Goal: Task Accomplishment & Management: Use online tool/utility

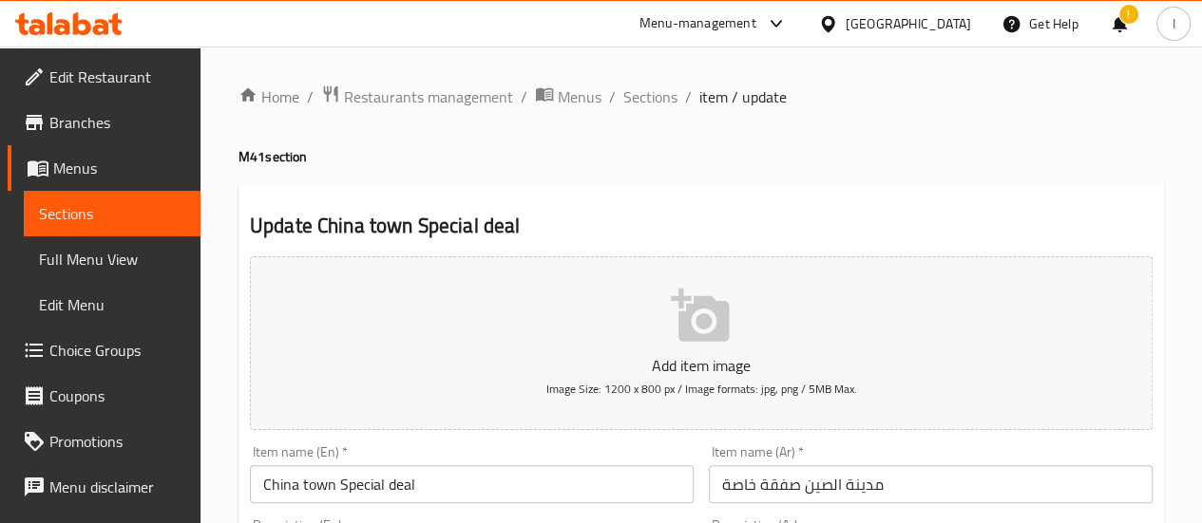
click at [98, 31] on icon at bounding box center [101, 27] width 16 height 16
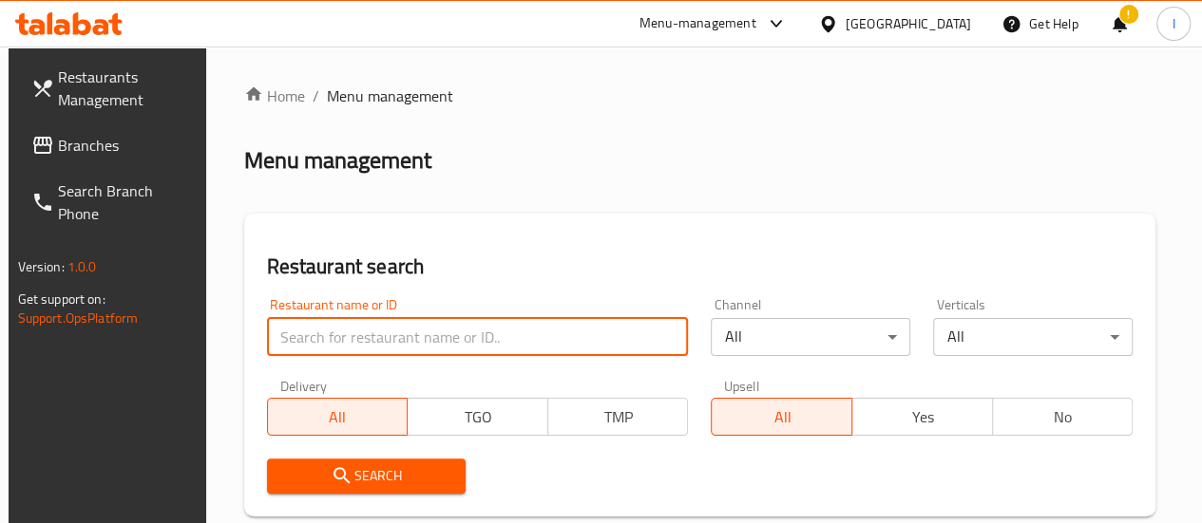
click at [387, 339] on input "search" at bounding box center [478, 337] width 422 height 38
type input "karak al teseenat"
click button "Search" at bounding box center [366, 476] width 199 height 35
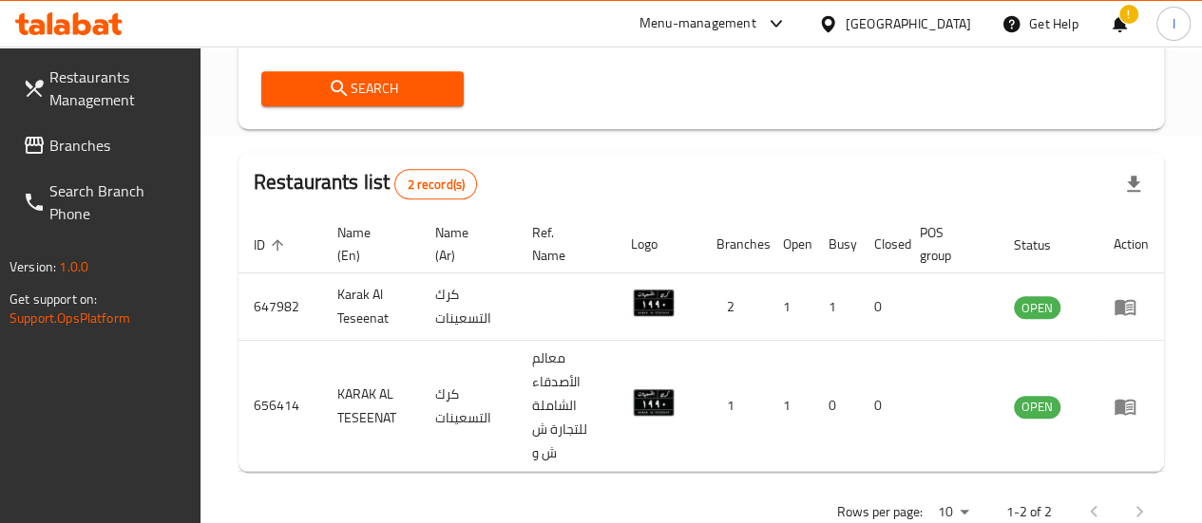
scroll to position [389, 0]
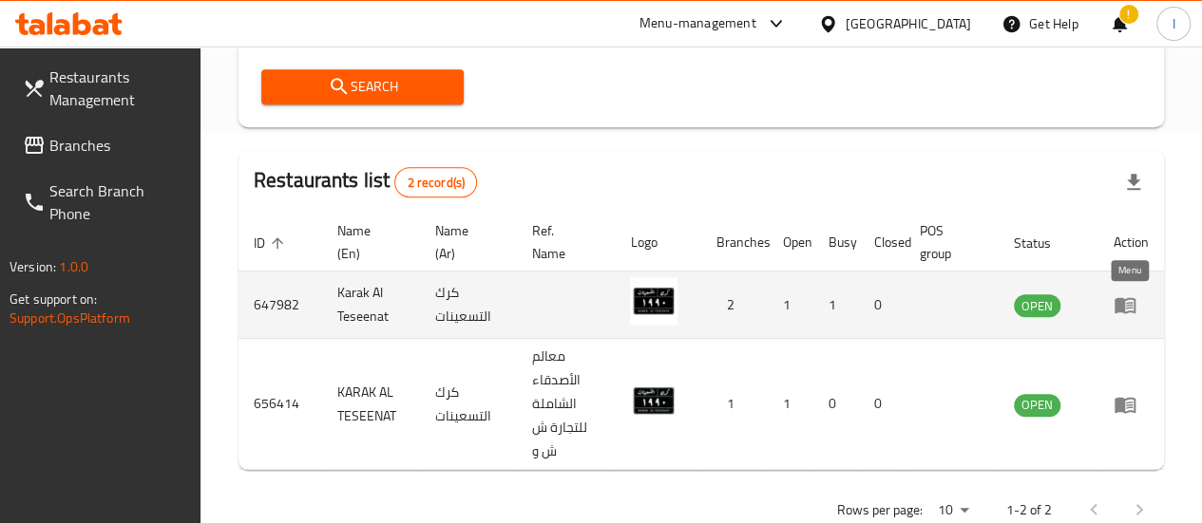
click at [1126, 307] on icon "enhanced table" at bounding box center [1129, 306] width 7 height 8
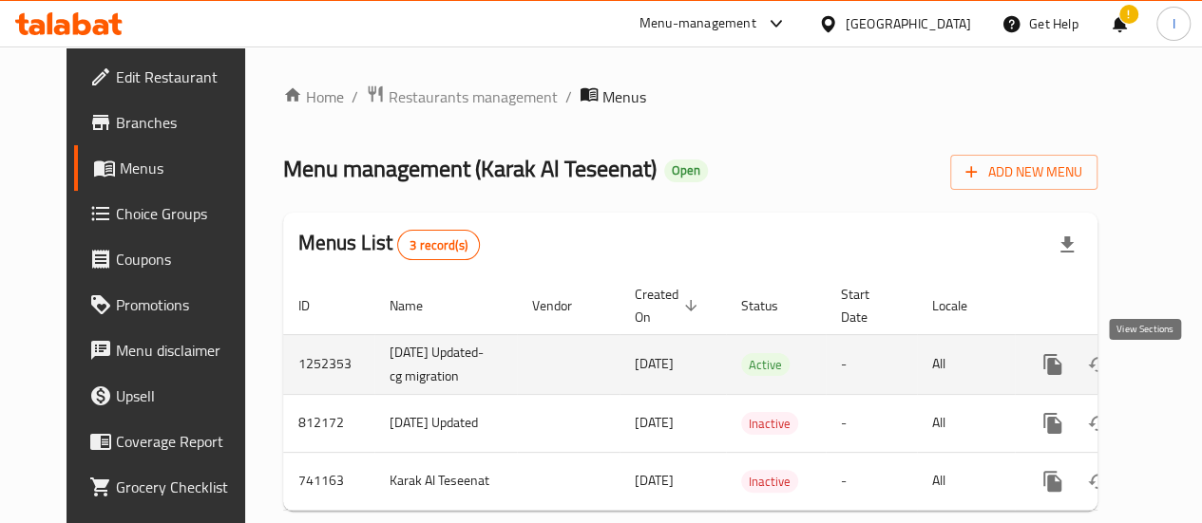
click at [1166, 375] on link "enhanced table" at bounding box center [1189, 365] width 46 height 46
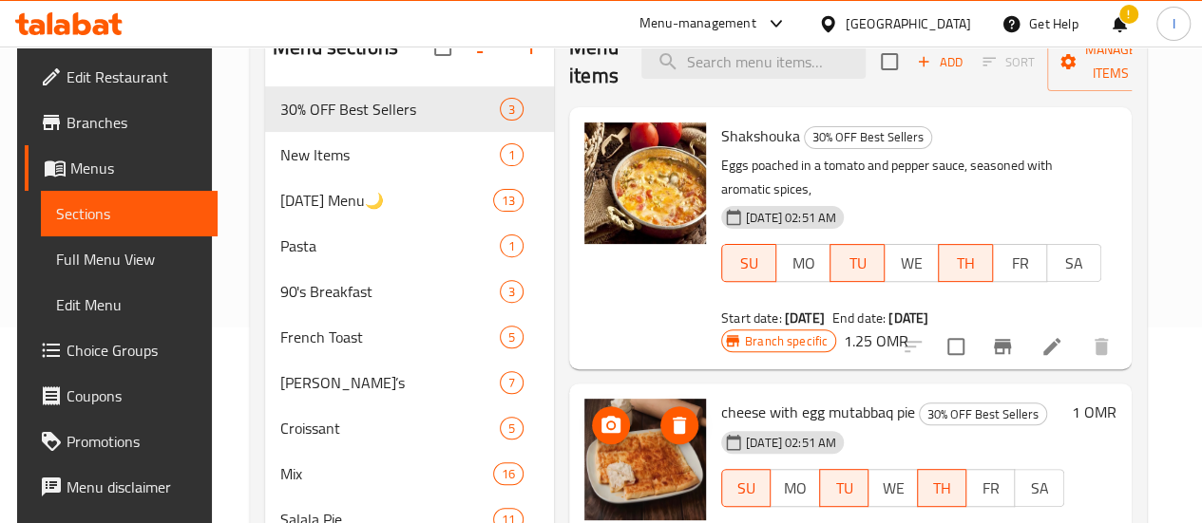
scroll to position [197, 0]
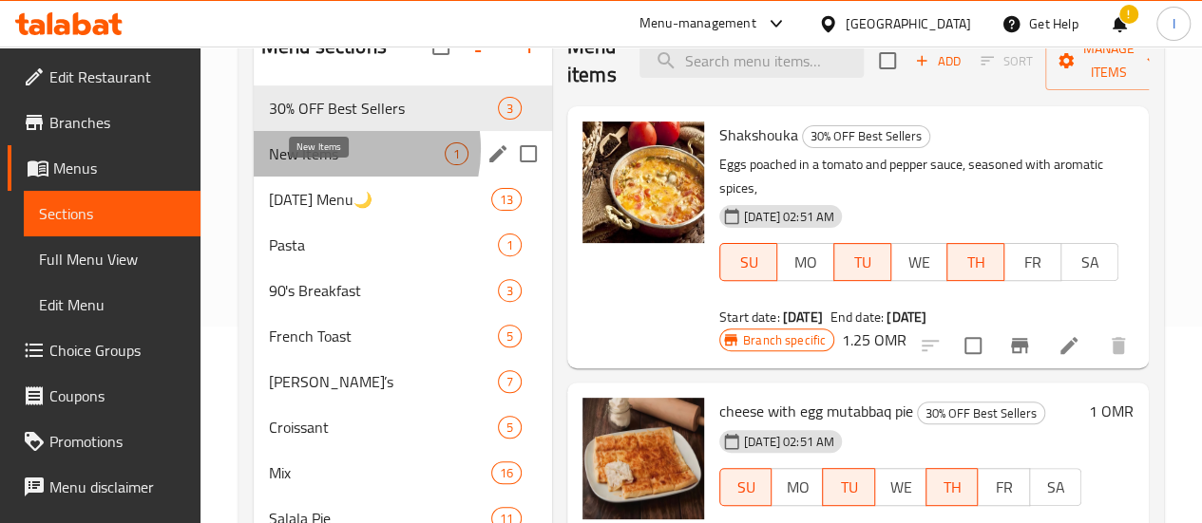
click at [337, 165] on span "New Items" at bounding box center [357, 153] width 176 height 23
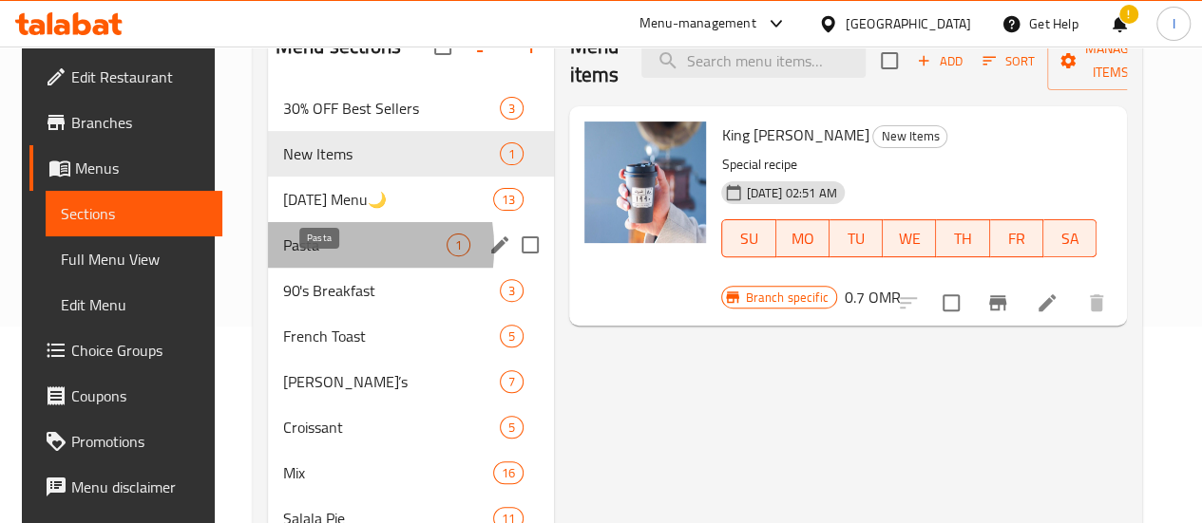
click at [305, 256] on span "Pasta" at bounding box center [364, 245] width 163 height 23
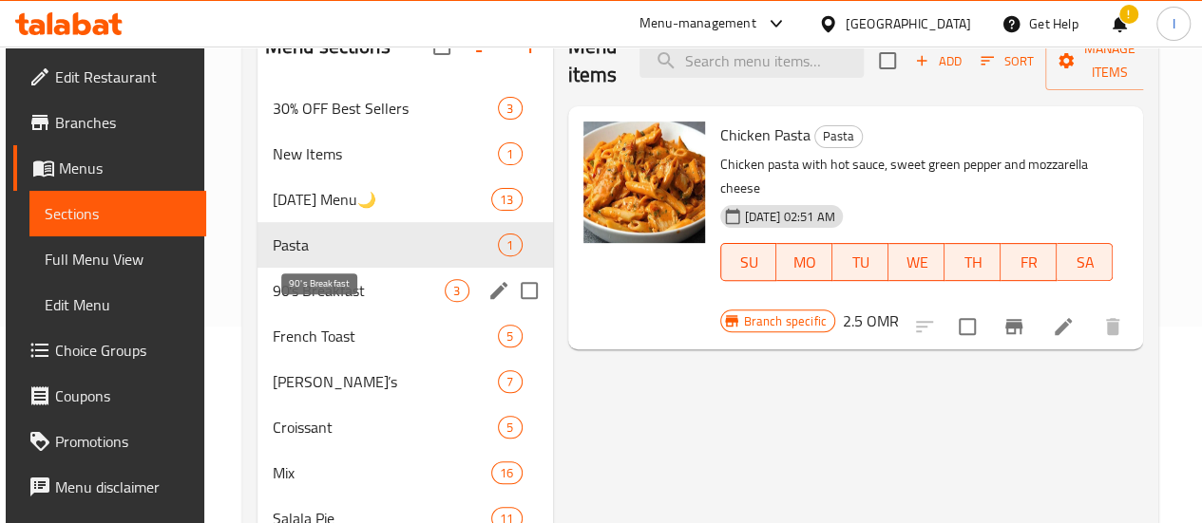
click at [361, 302] on span "90's Breakfast" at bounding box center [359, 290] width 173 height 23
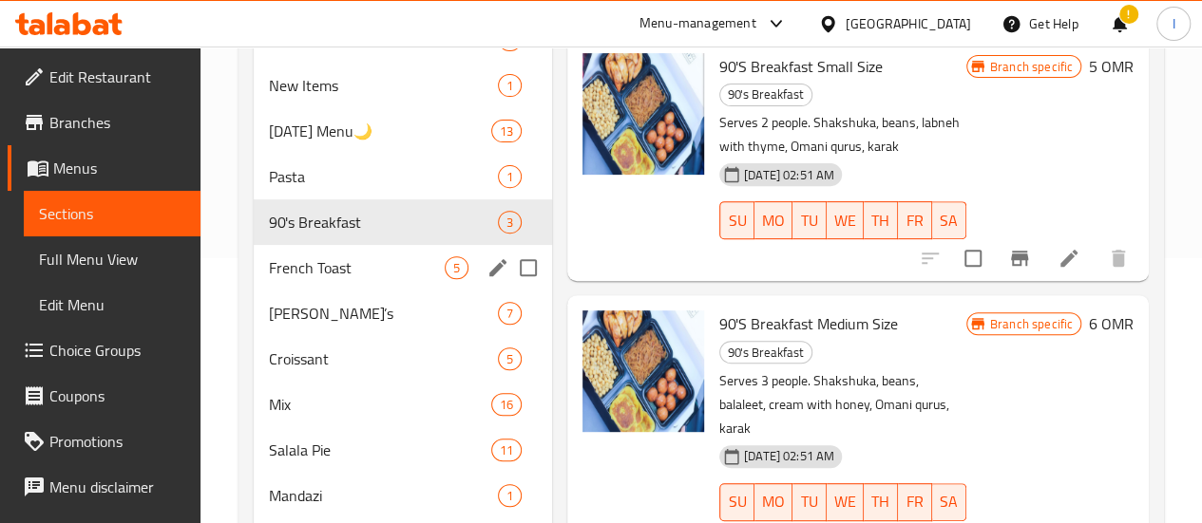
scroll to position [266, 0]
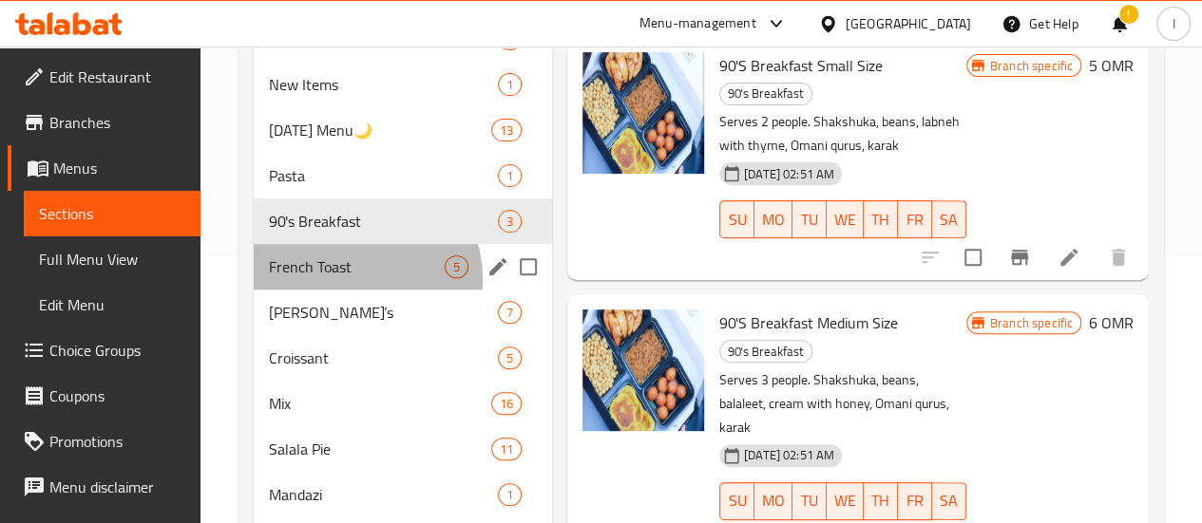
click at [355, 290] on div "French Toast 5" at bounding box center [403, 267] width 298 height 46
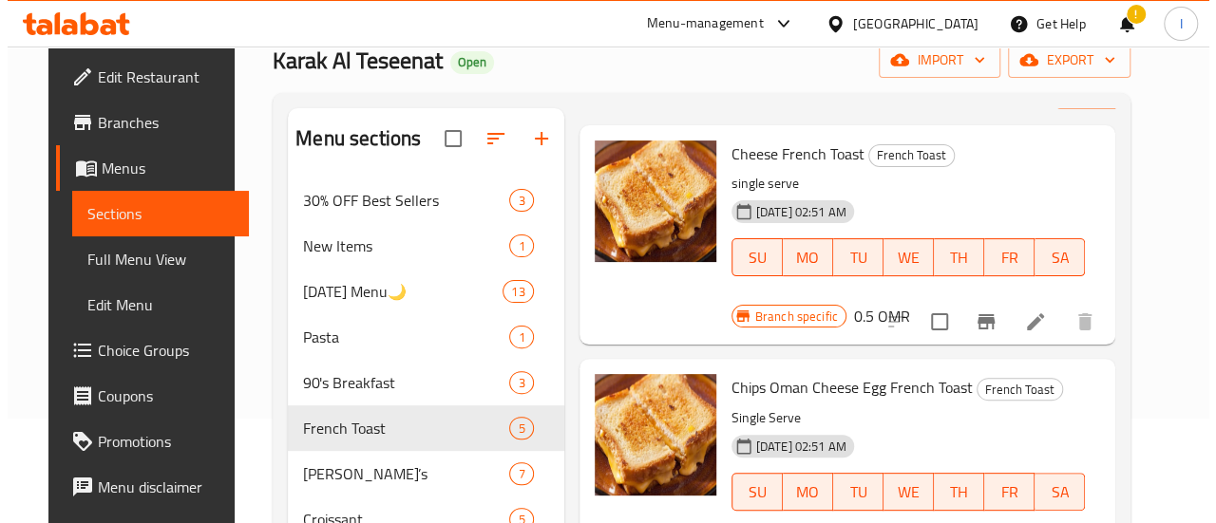
scroll to position [74, 0]
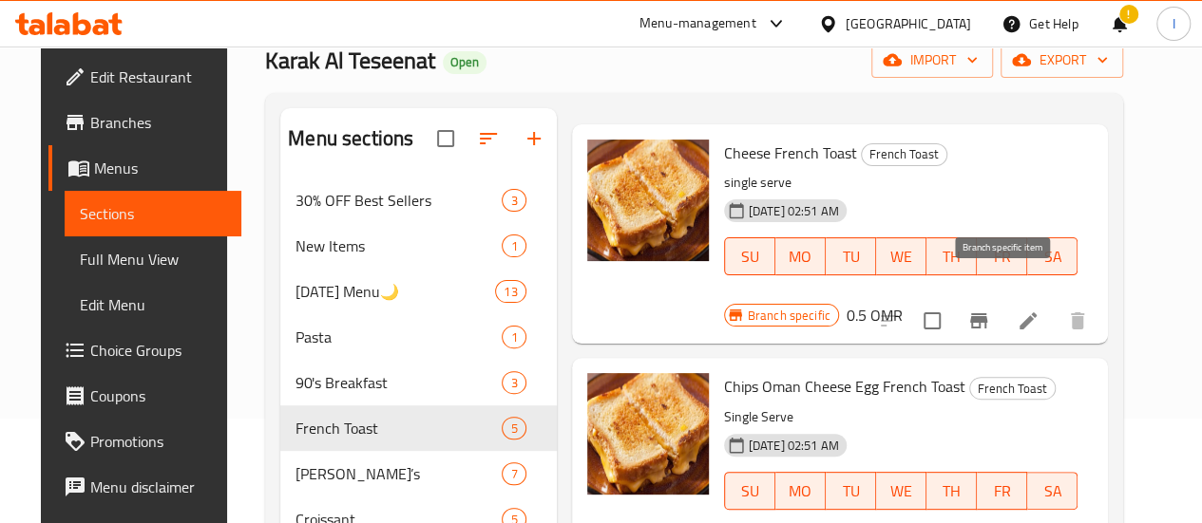
click at [990, 310] on icon "Branch-specific-item" at bounding box center [978, 321] width 23 height 23
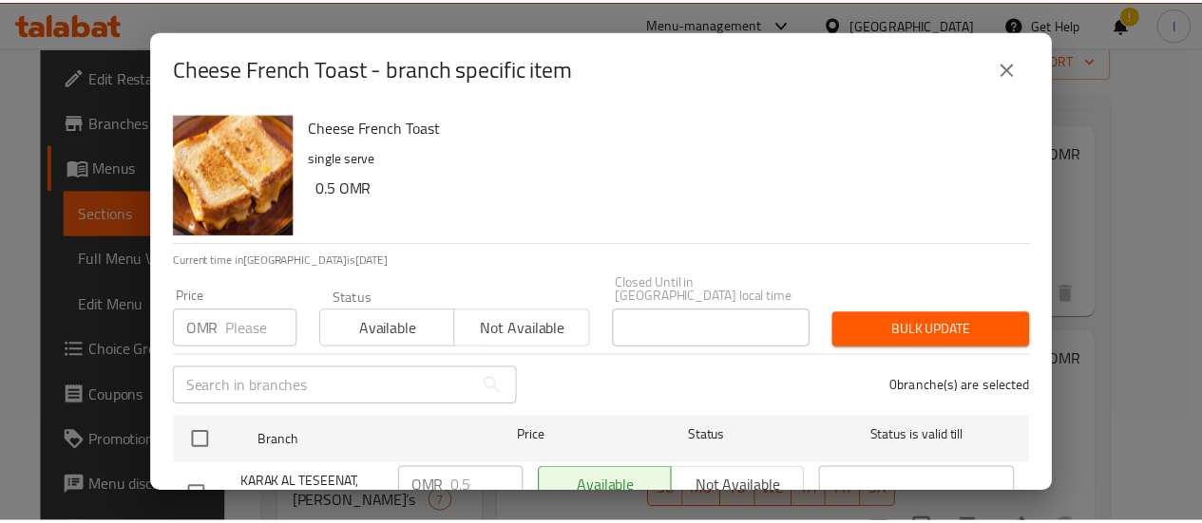
scroll to position [127, 0]
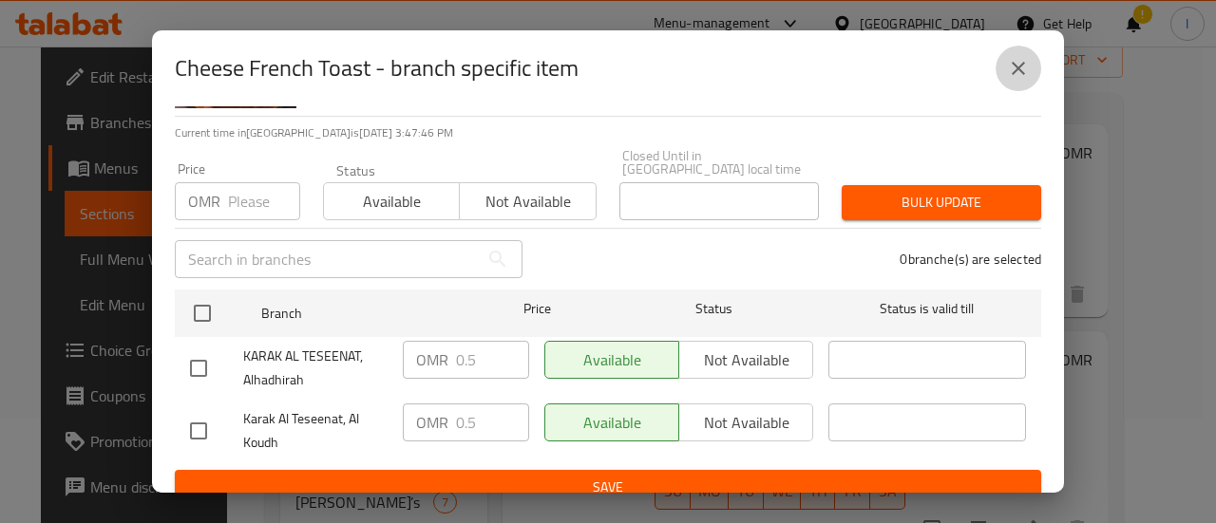
click at [1014, 75] on icon "close" at bounding box center [1018, 68] width 23 height 23
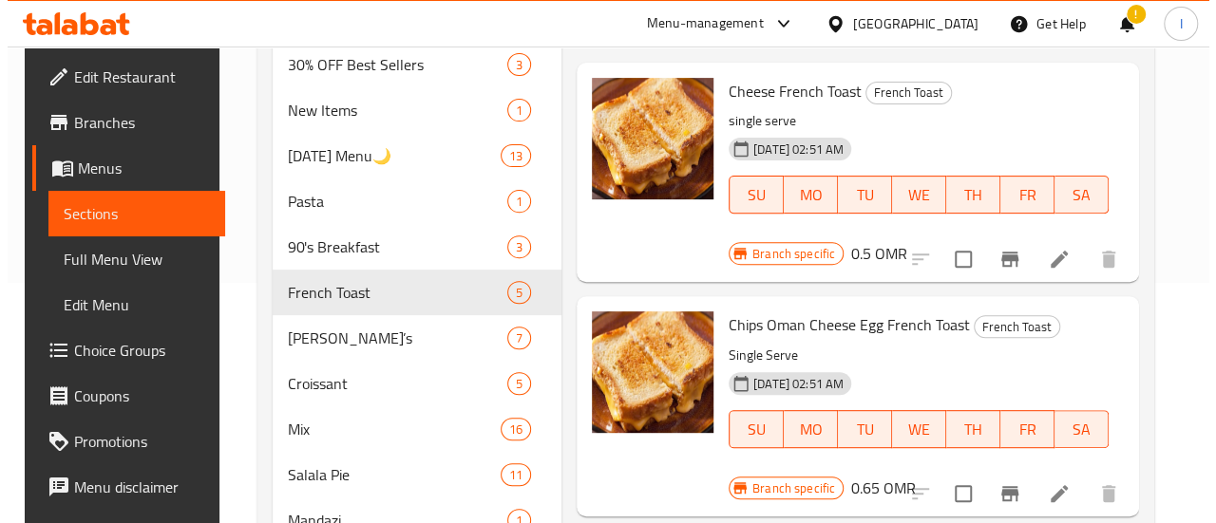
scroll to position [0, 0]
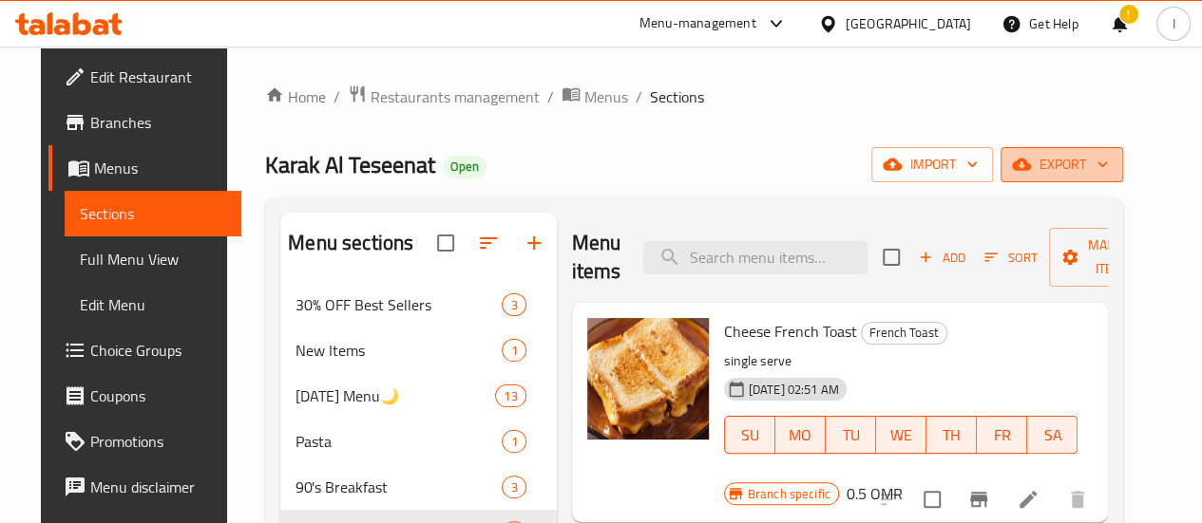
click at [1092, 166] on span "export" at bounding box center [1061, 165] width 92 height 24
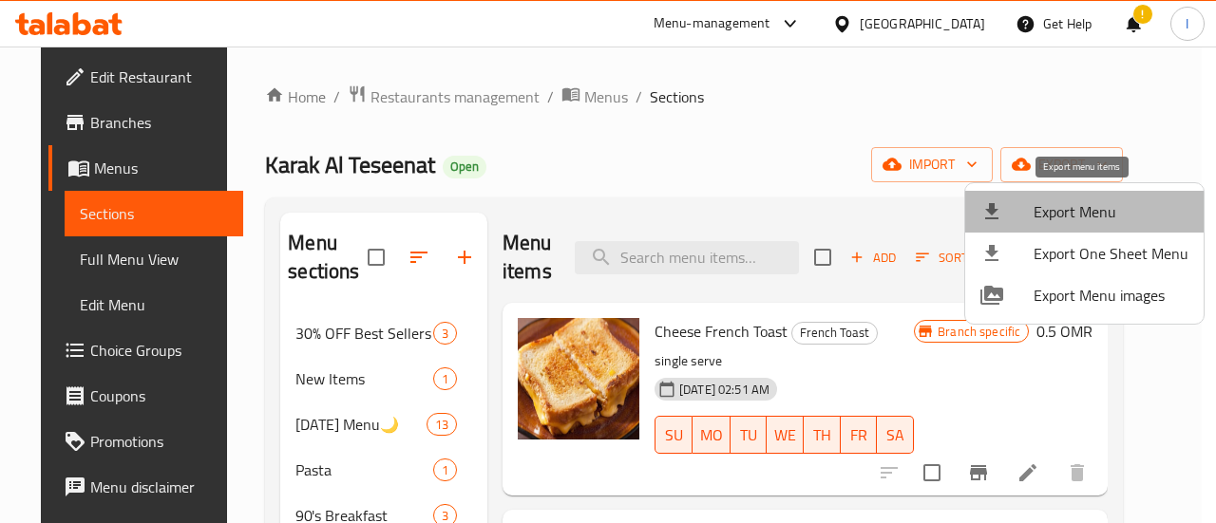
click at [1102, 212] on span "Export Menu" at bounding box center [1110, 211] width 155 height 23
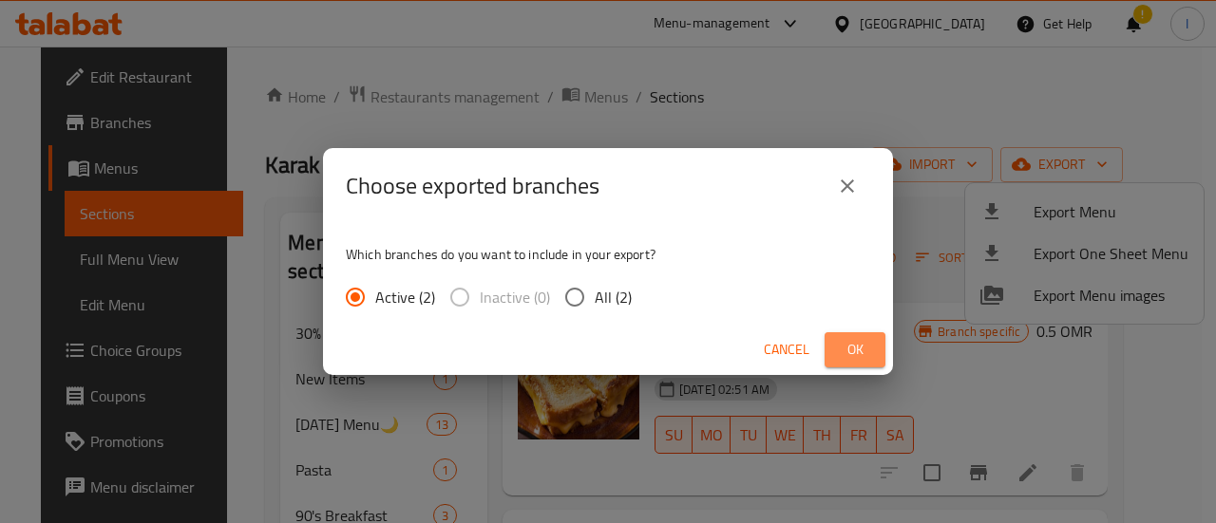
click at [867, 347] on span "Ok" at bounding box center [855, 350] width 30 height 24
